Goal: Check status: Check status

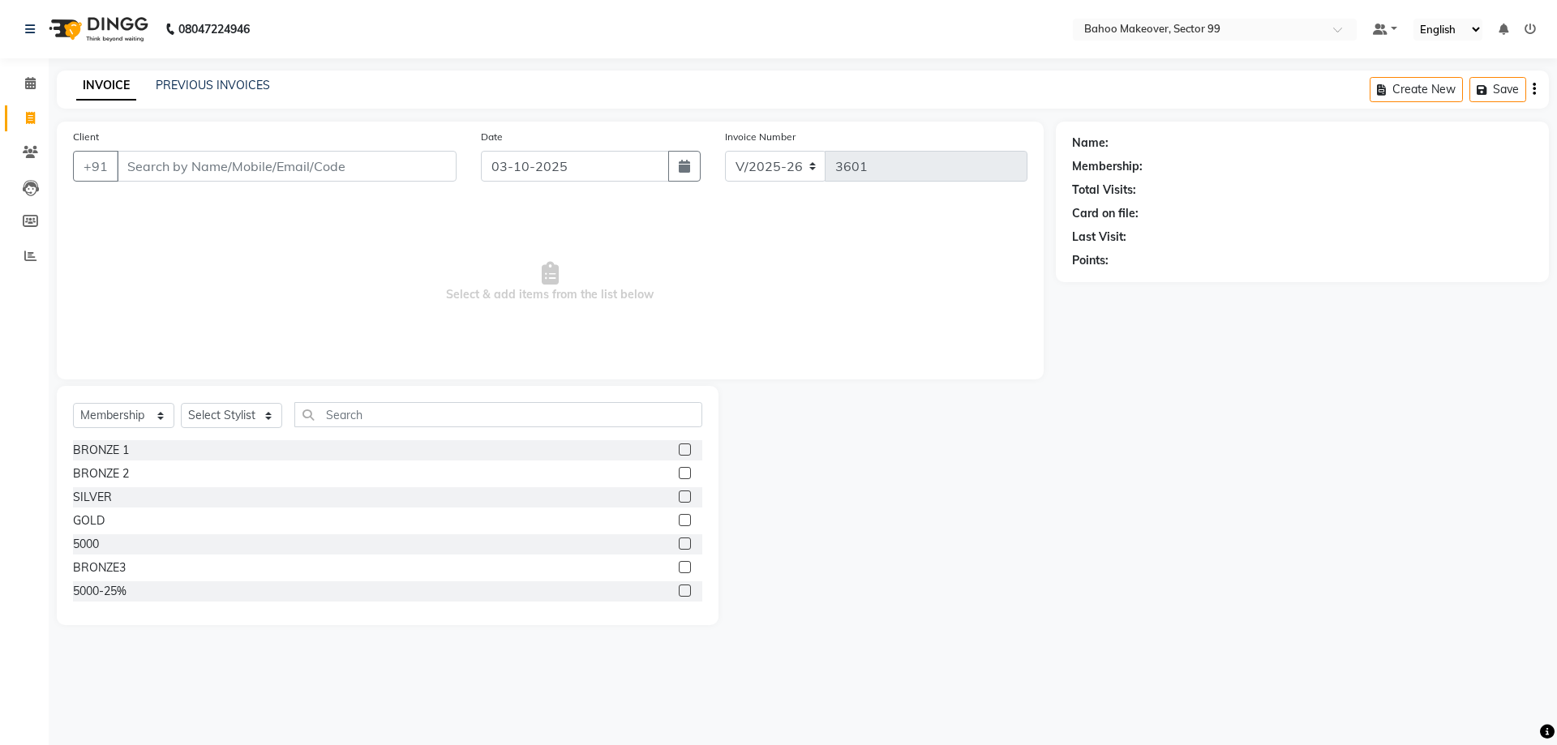
select select "6856"
select select "membership"
click at [215, 92] on link "PREVIOUS INVOICES" at bounding box center [213, 85] width 114 height 15
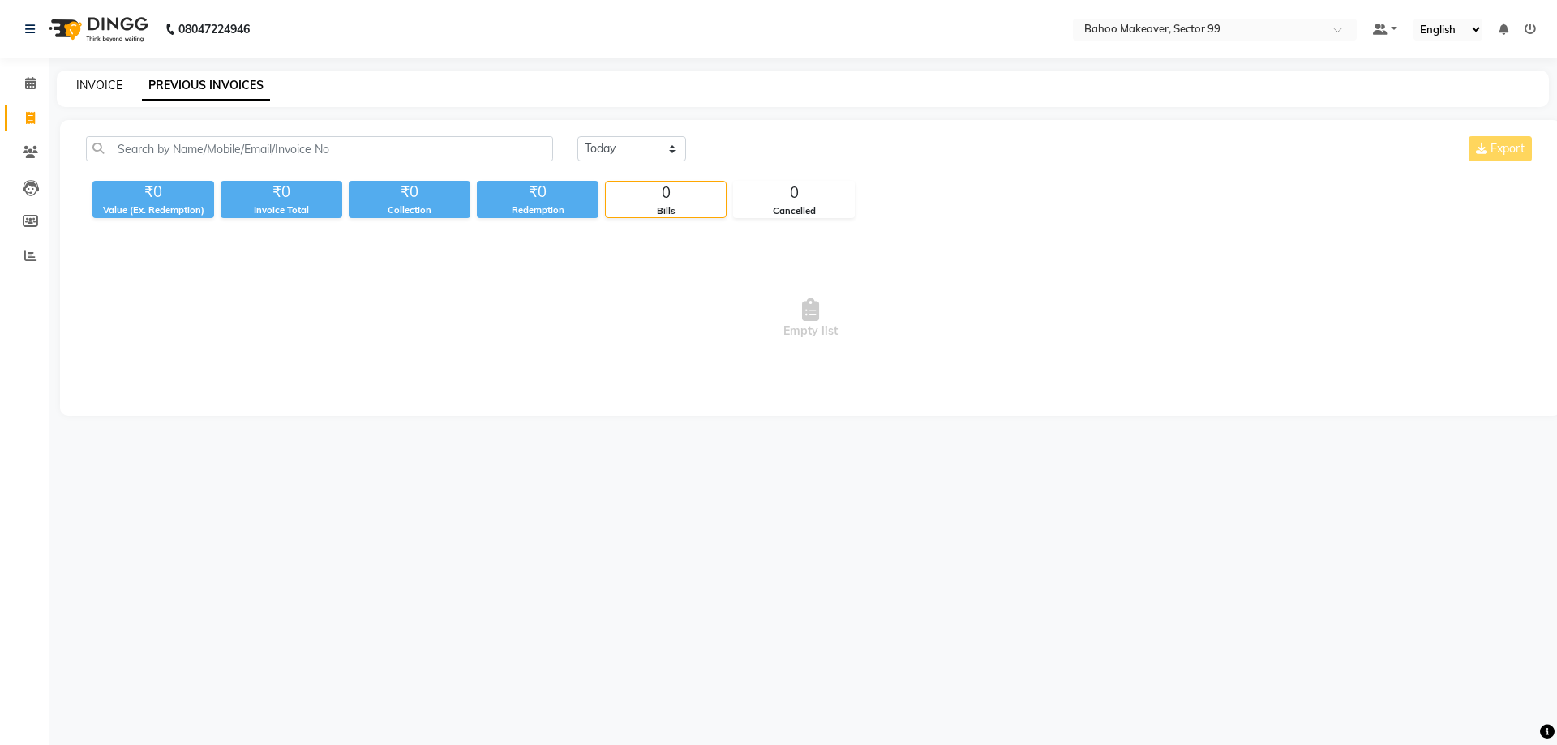
click at [96, 90] on link "INVOICE" at bounding box center [99, 85] width 46 height 15
select select "6856"
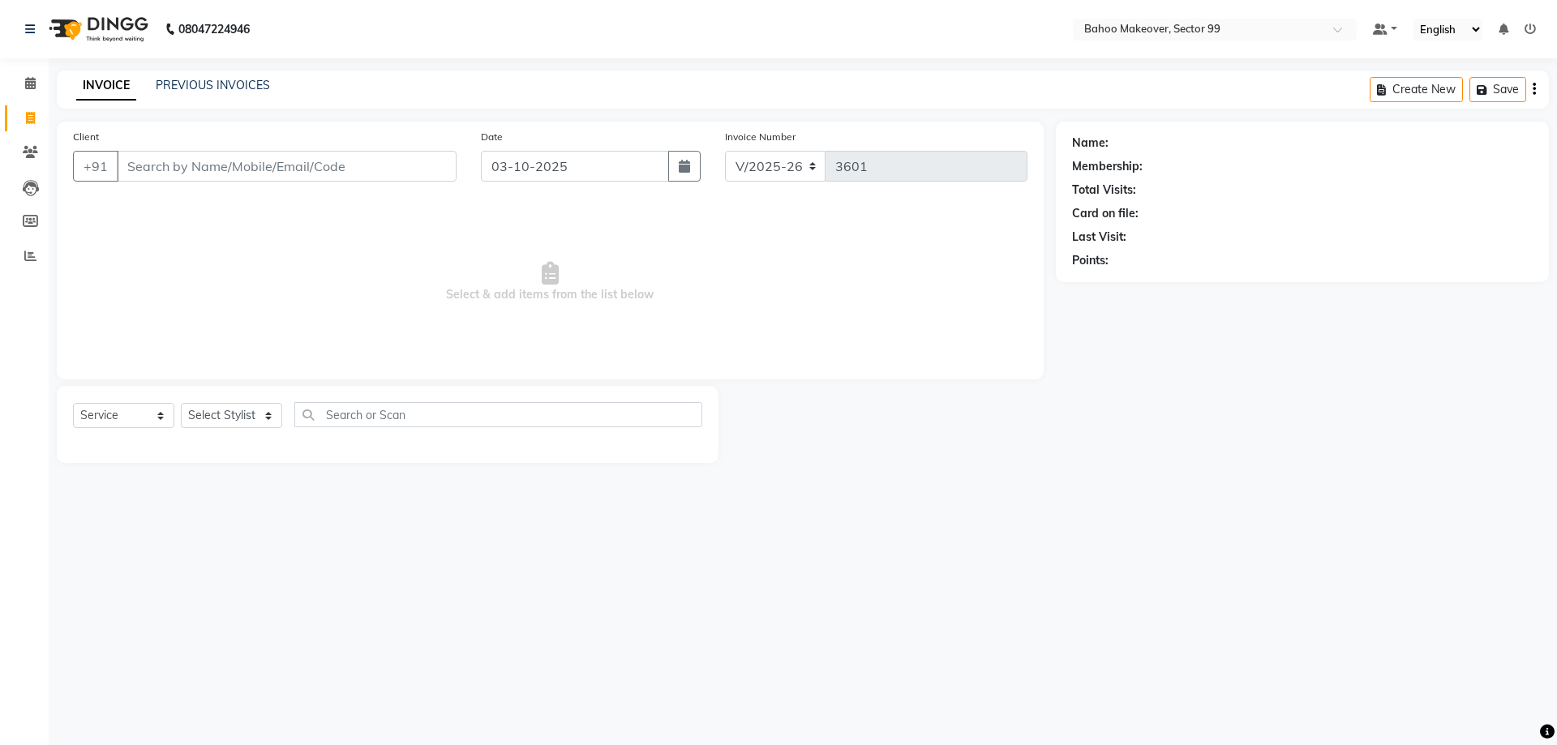
select select "membership"
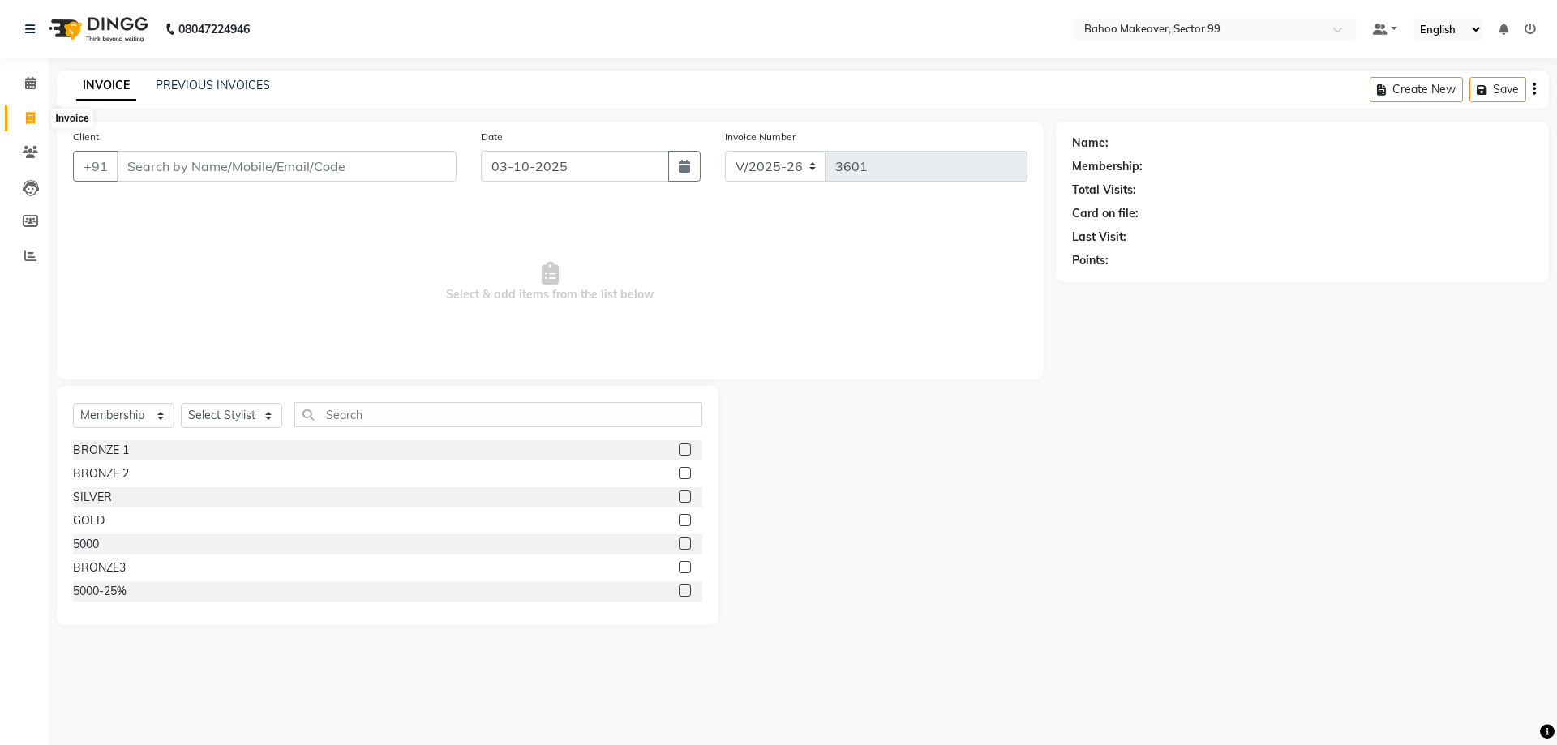
click at [32, 123] on icon at bounding box center [30, 118] width 9 height 12
select select "service"
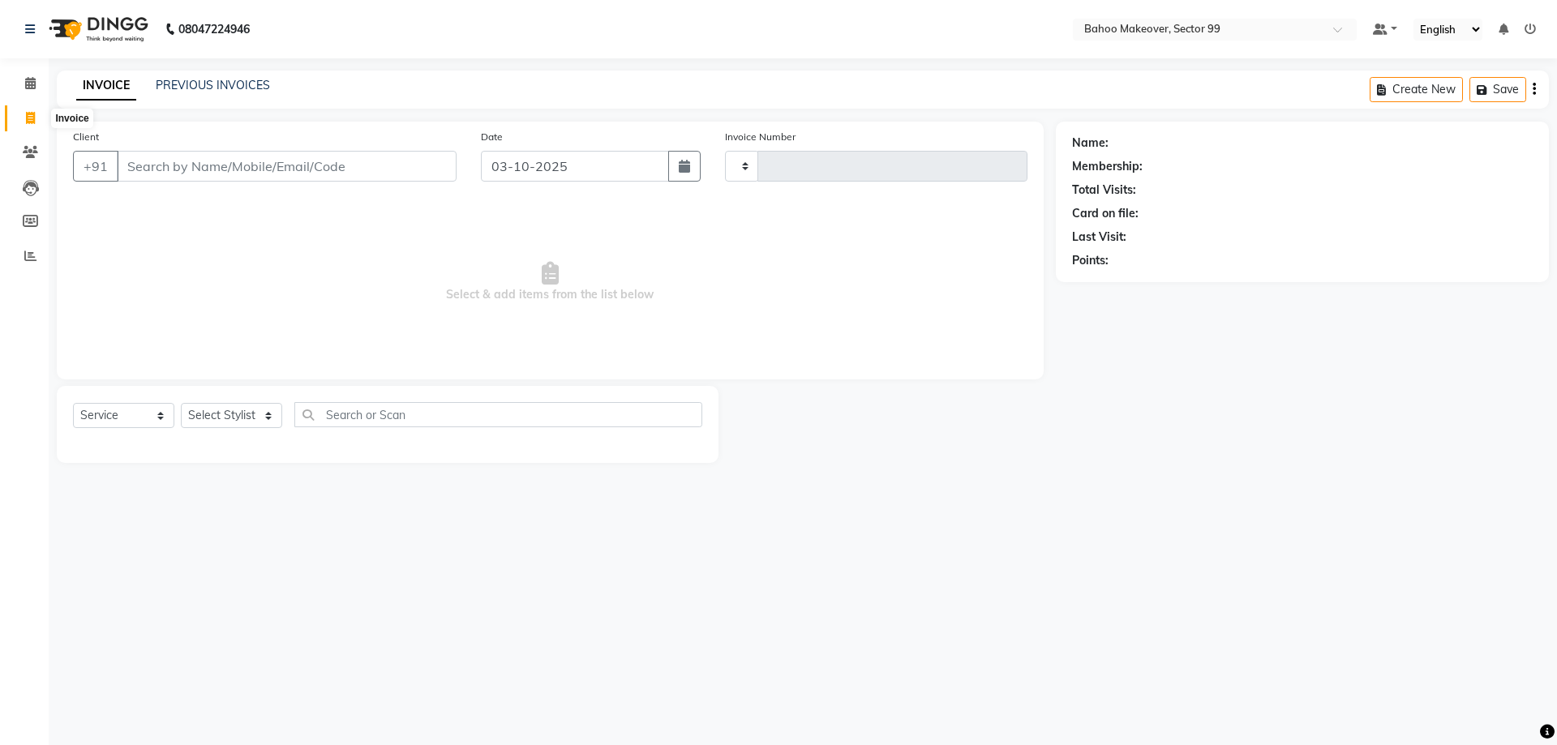
type input "3601"
select select "6856"
select select "membership"
